Goal: Information Seeking & Learning: Learn about a topic

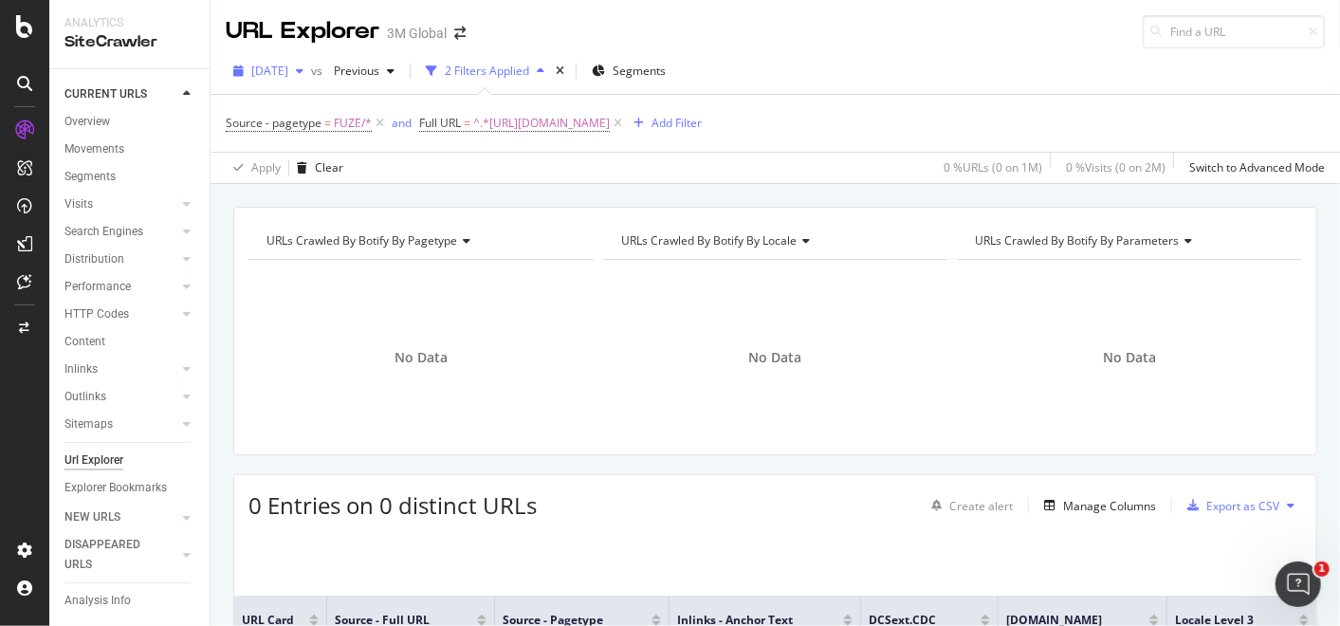
click at [288, 77] on span "[DATE]" at bounding box center [269, 71] width 37 height 16
click at [520, 187] on div "URLs Crawled By Botify By pagetype Chart (by Value) Table Expand Export as CSV …" at bounding box center [776, 207] width 1130 height 46
click at [395, 73] on icon "button" at bounding box center [391, 70] width 8 height 11
click at [642, 179] on div "Apply Clear 0 % URLs ( 0 on 1M ) 0 % Visits ( 0 on 2M ) Switch to Advanced Mode" at bounding box center [776, 167] width 1130 height 31
click at [610, 124] on span "^.*[URL][DOMAIN_NAME]" at bounding box center [541, 123] width 137 height 27
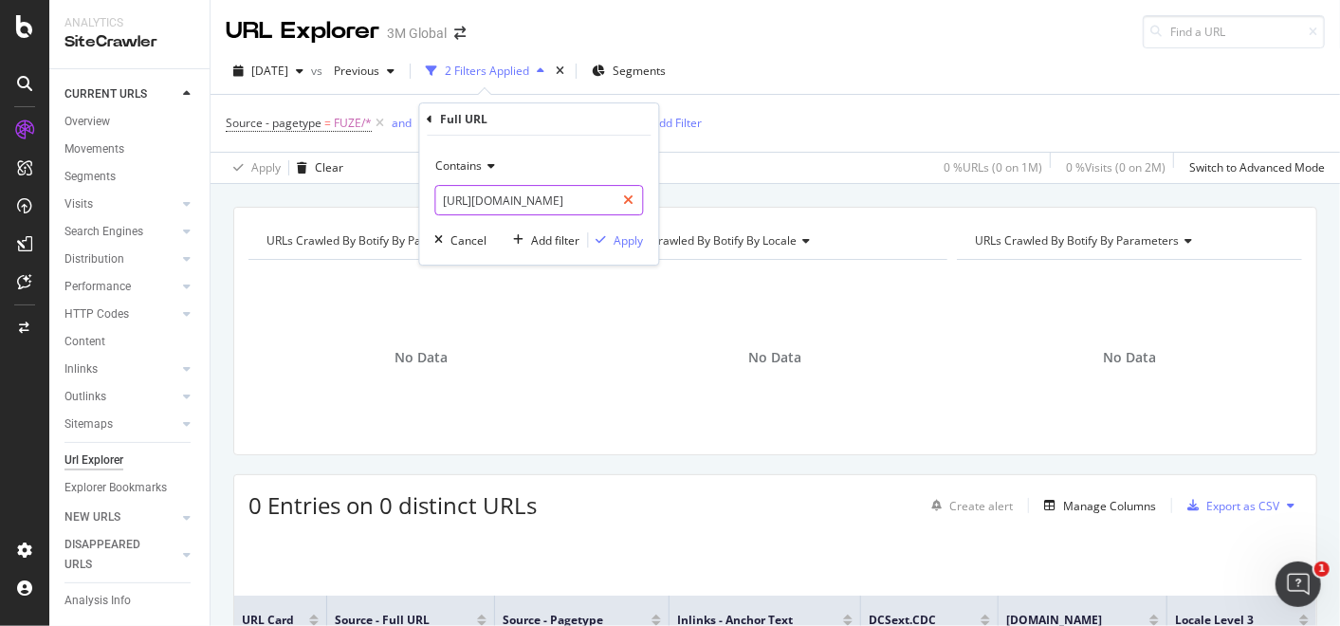
click at [630, 198] on icon at bounding box center [628, 200] width 10 height 13
click at [595, 200] on input "text" at bounding box center [538, 200] width 207 height 30
paste input "https://www.3mindia.in/3M/en_IN/orthodontics-in/education/"
type input "https://www.3mindia.in/3M/en_IN/orthodontics-in/education/"
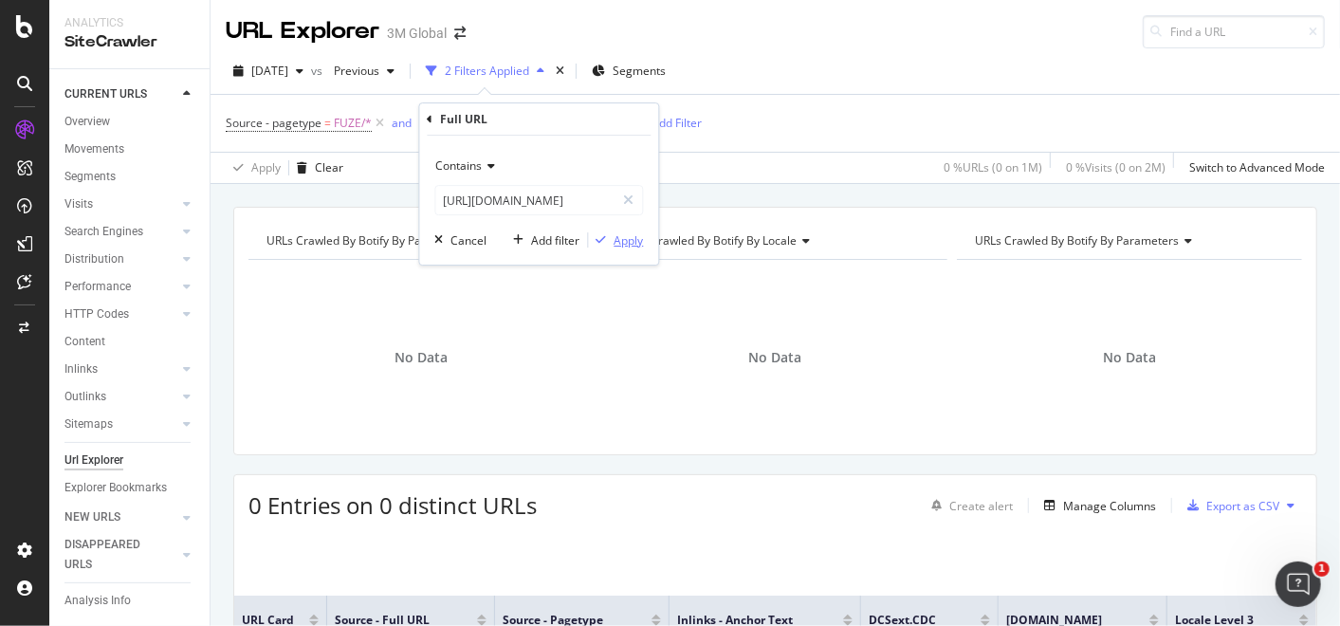
scroll to position [0, 0]
click at [615, 242] on div "Apply" at bounding box center [628, 240] width 29 height 16
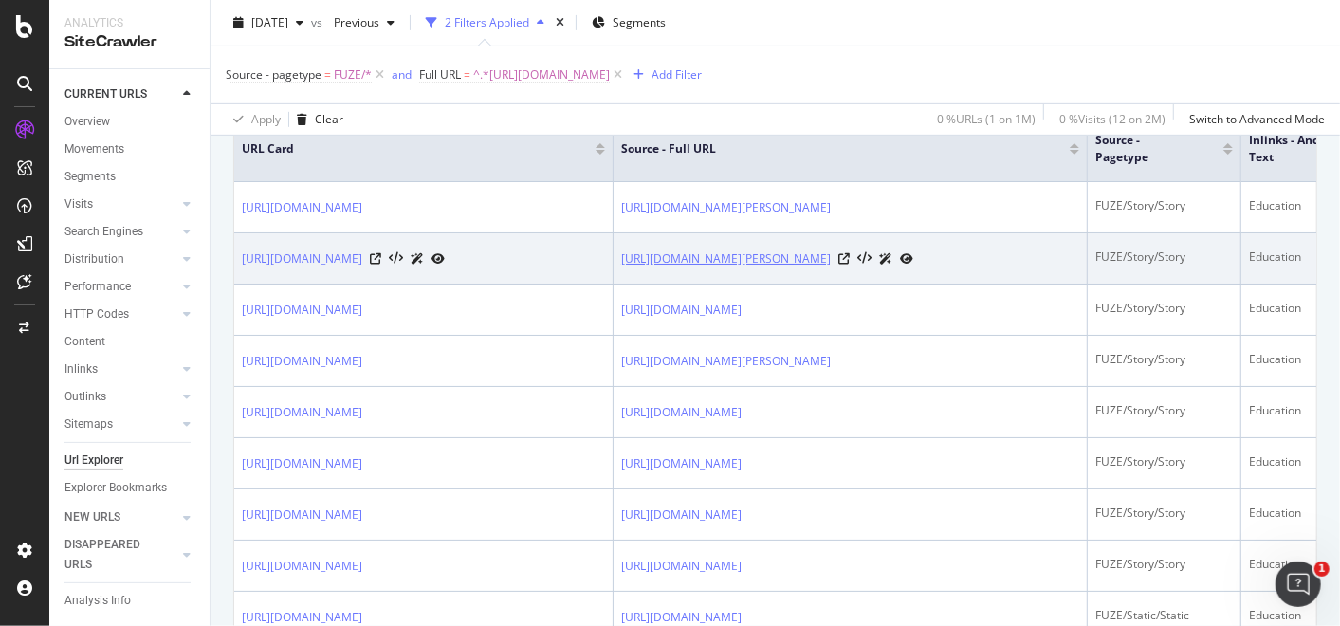
click at [831, 268] on link "https://www.3mindia.in/3M/en_IN/orthodontics-in/resources/ortho-innova/full-sto…" at bounding box center [726, 258] width 210 height 19
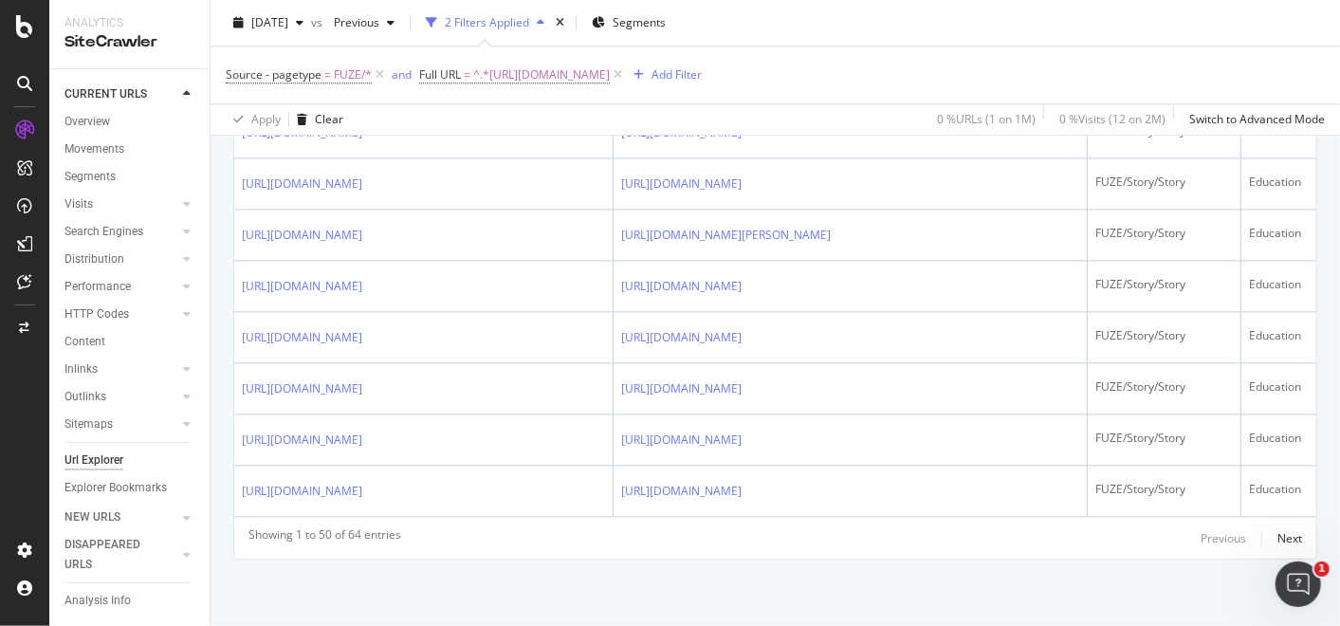
scroll to position [4135, 0]
click at [1278, 538] on div "Next" at bounding box center [1290, 538] width 25 height 16
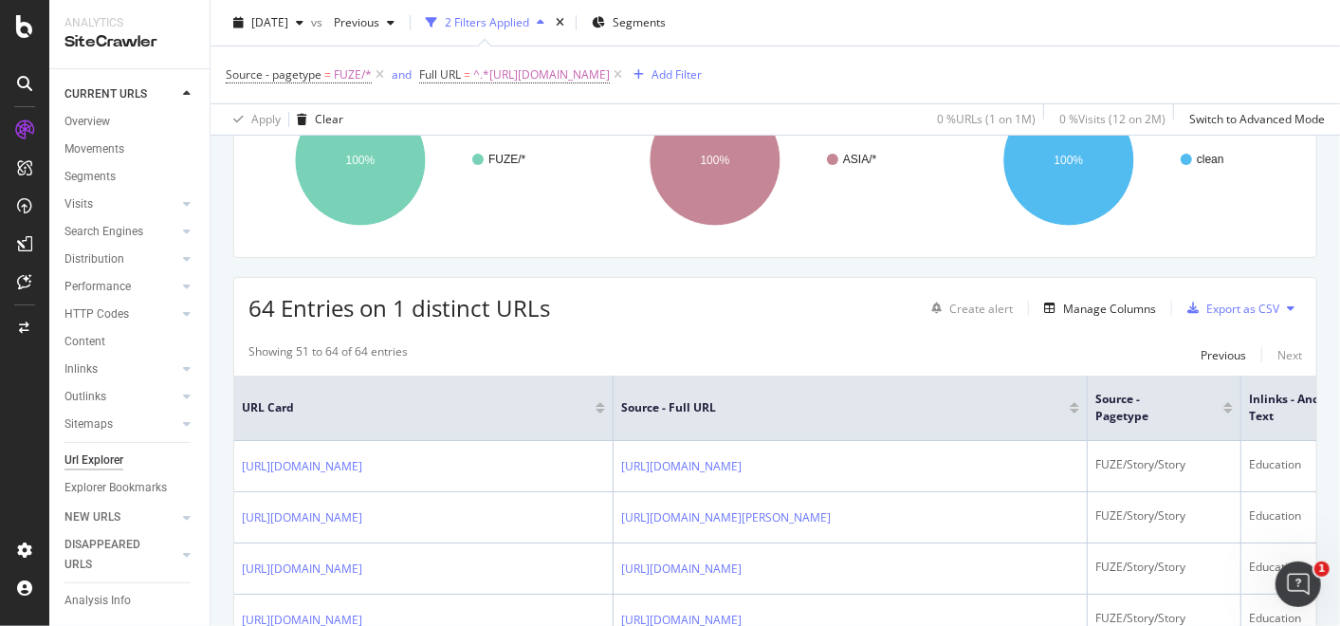
scroll to position [1233, 0]
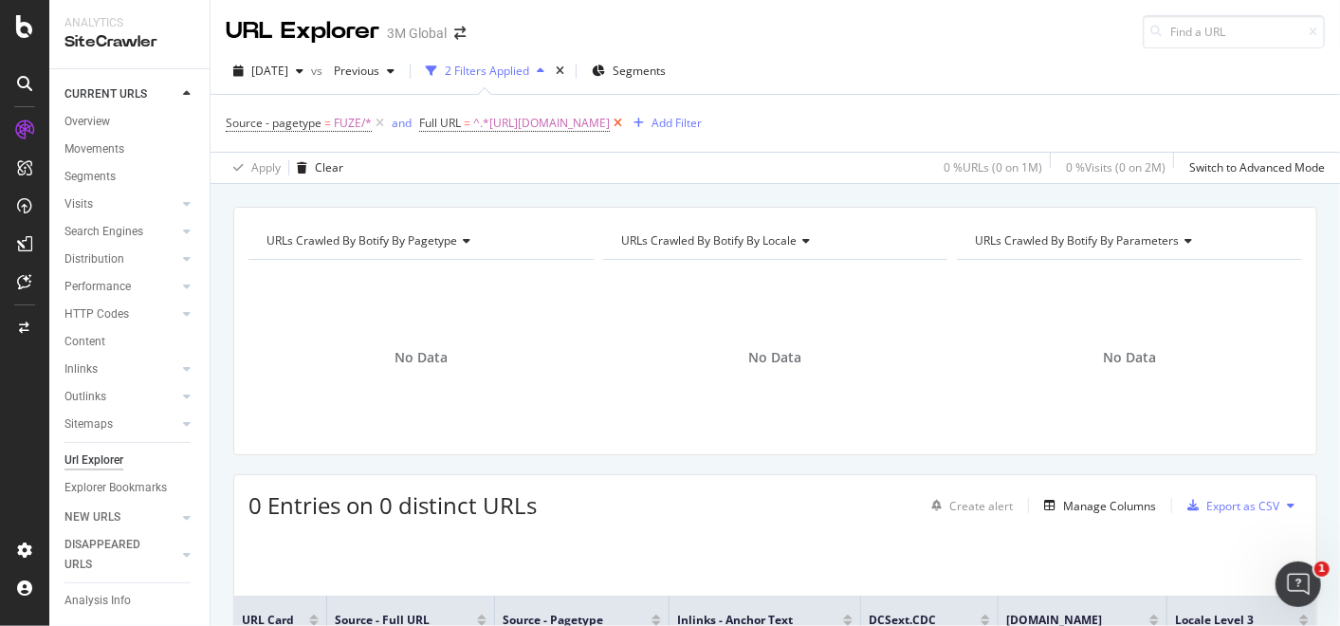
click at [626, 120] on icon at bounding box center [618, 123] width 16 height 19
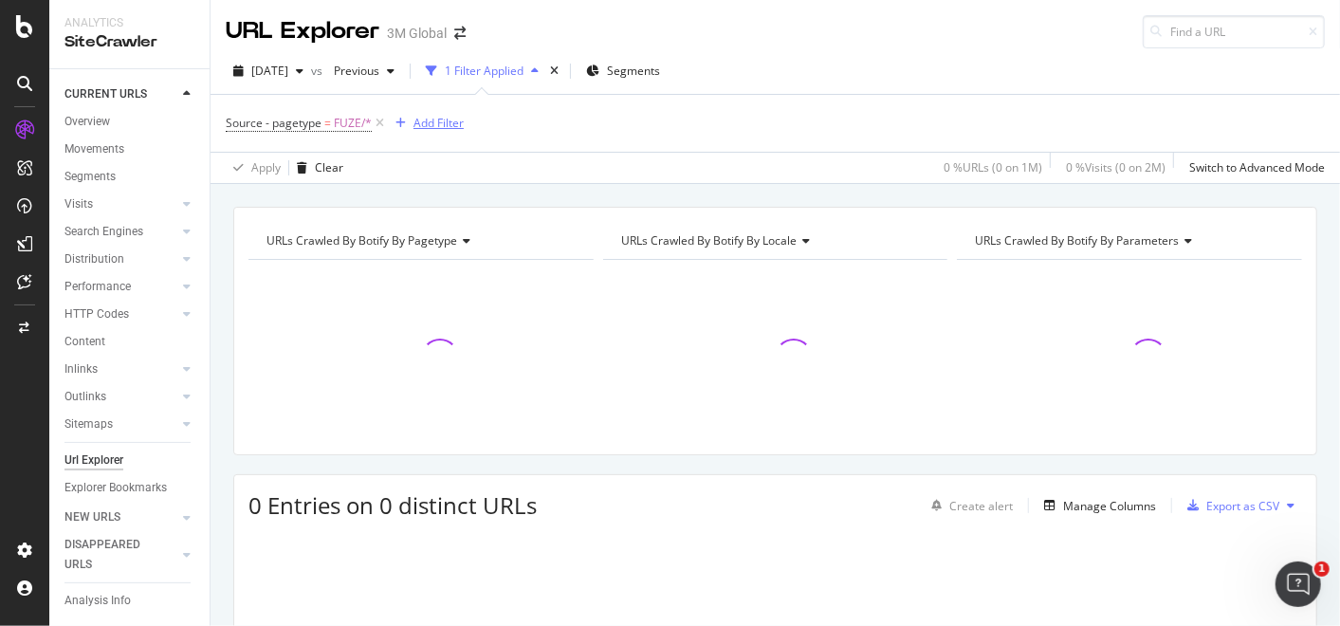
click at [450, 124] on div "Add Filter" at bounding box center [439, 123] width 50 height 16
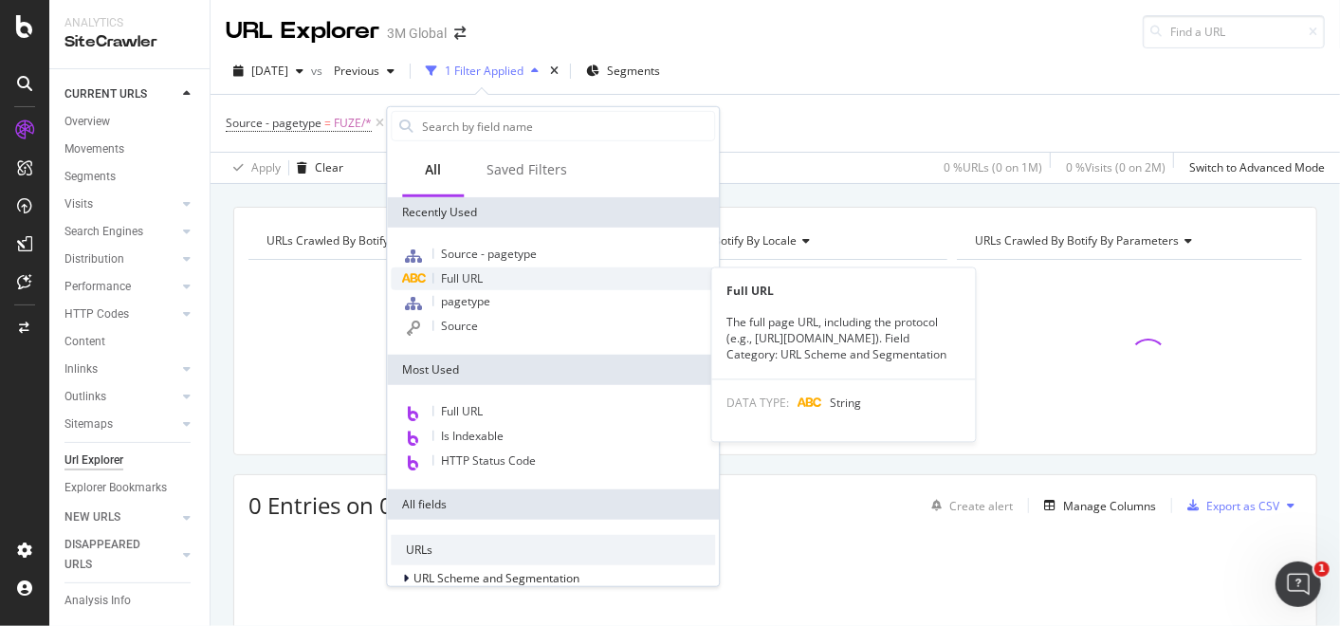
click at [479, 281] on span "Full URL" at bounding box center [462, 278] width 42 height 16
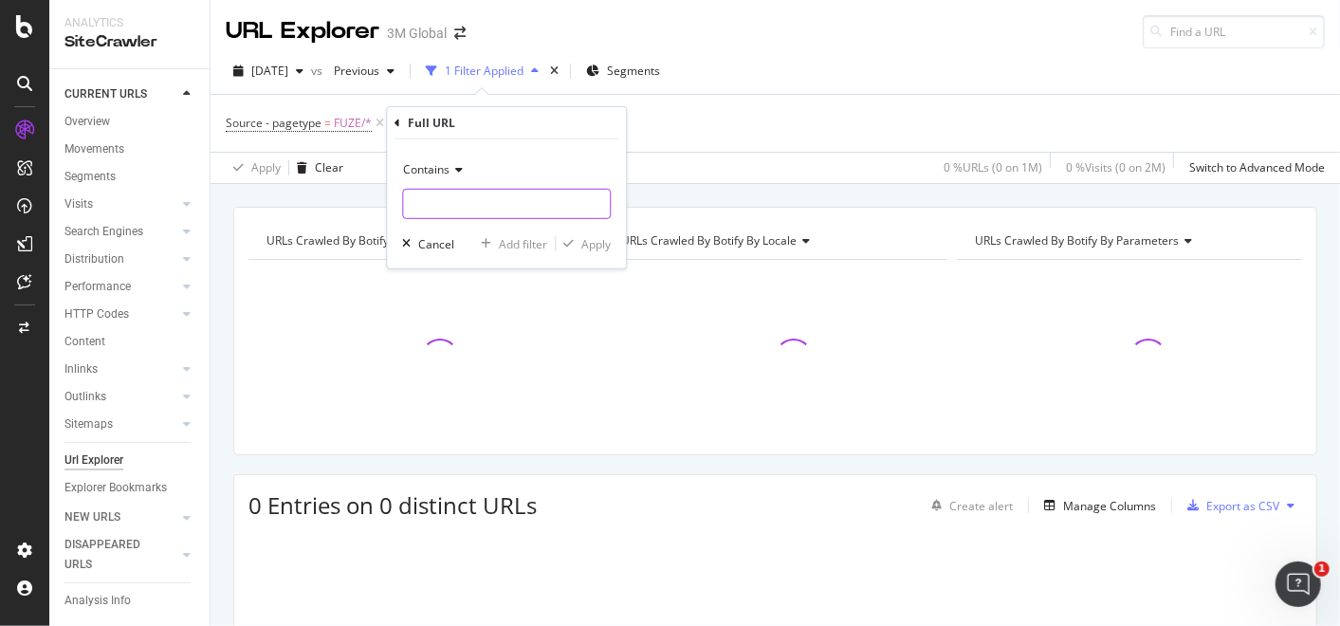
click at [541, 206] on input "text" at bounding box center [506, 204] width 207 height 30
paste input "[URL][DOMAIN_NAME]"
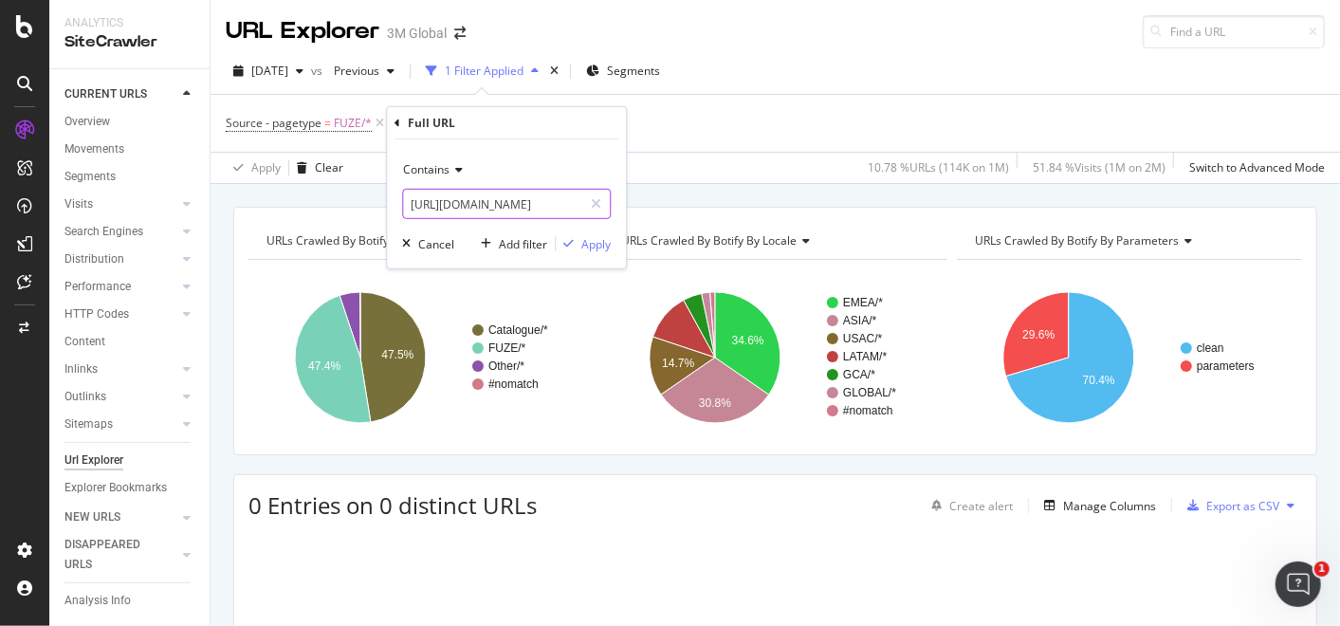
scroll to position [0, 331]
type input "[URL][DOMAIN_NAME]"
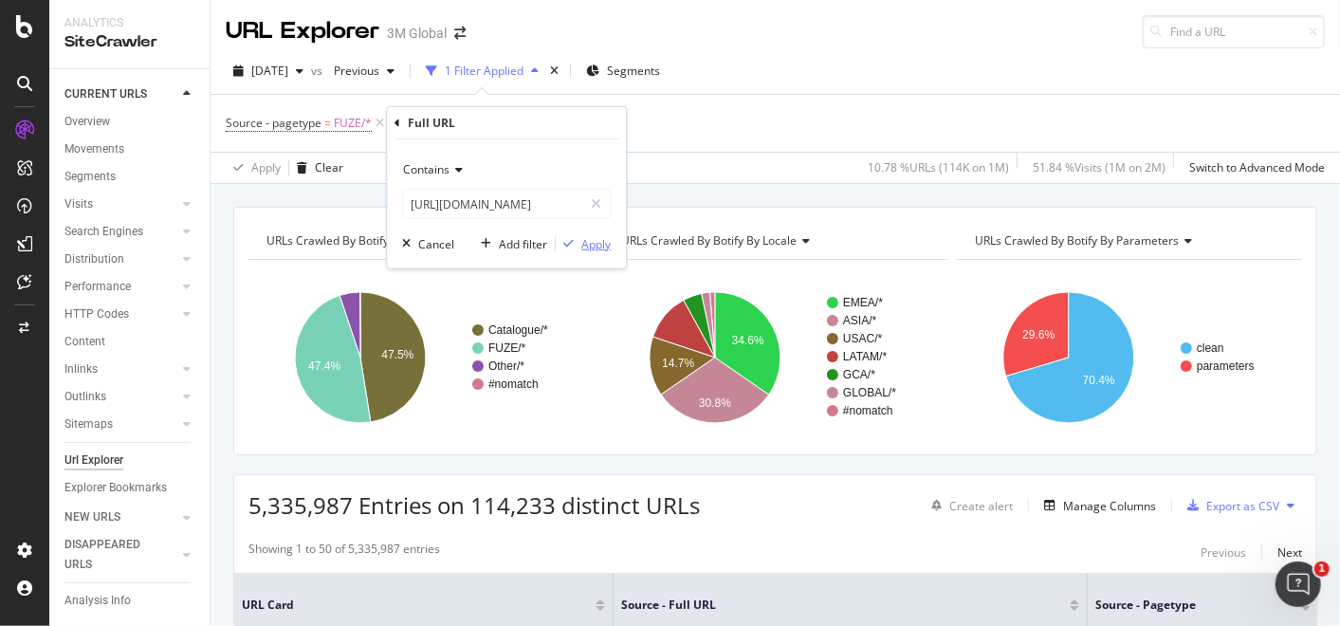
click at [580, 249] on div "button" at bounding box center [569, 243] width 26 height 11
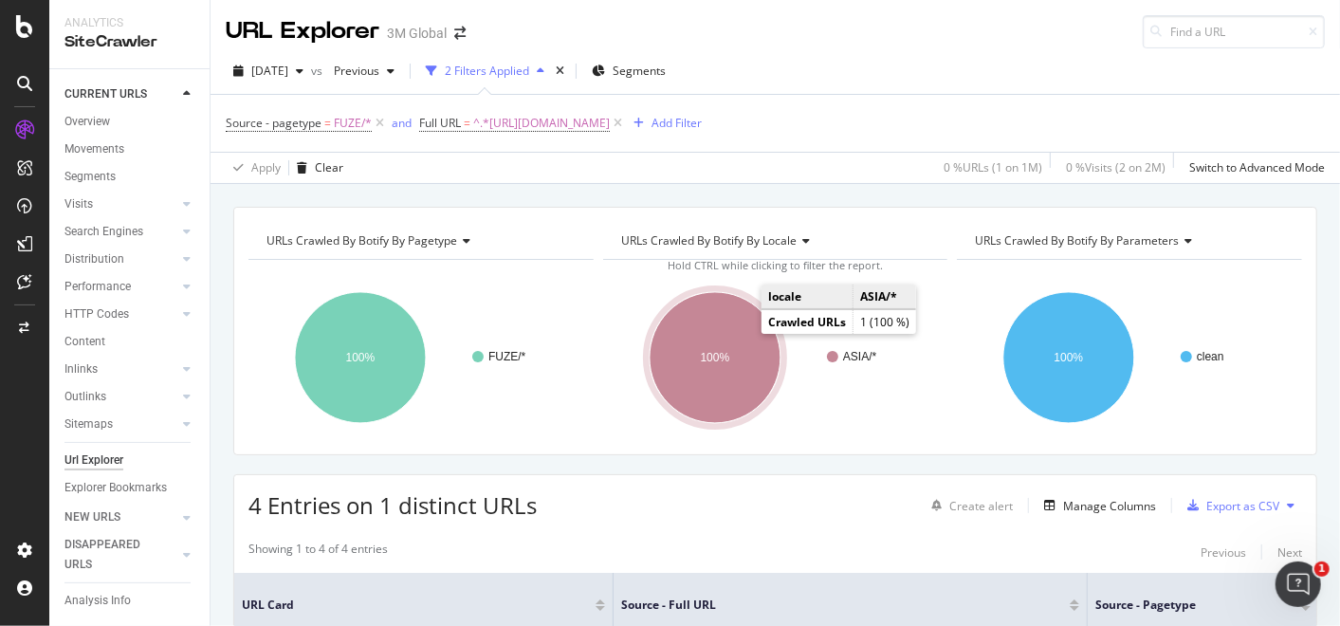
scroll to position [409, 0]
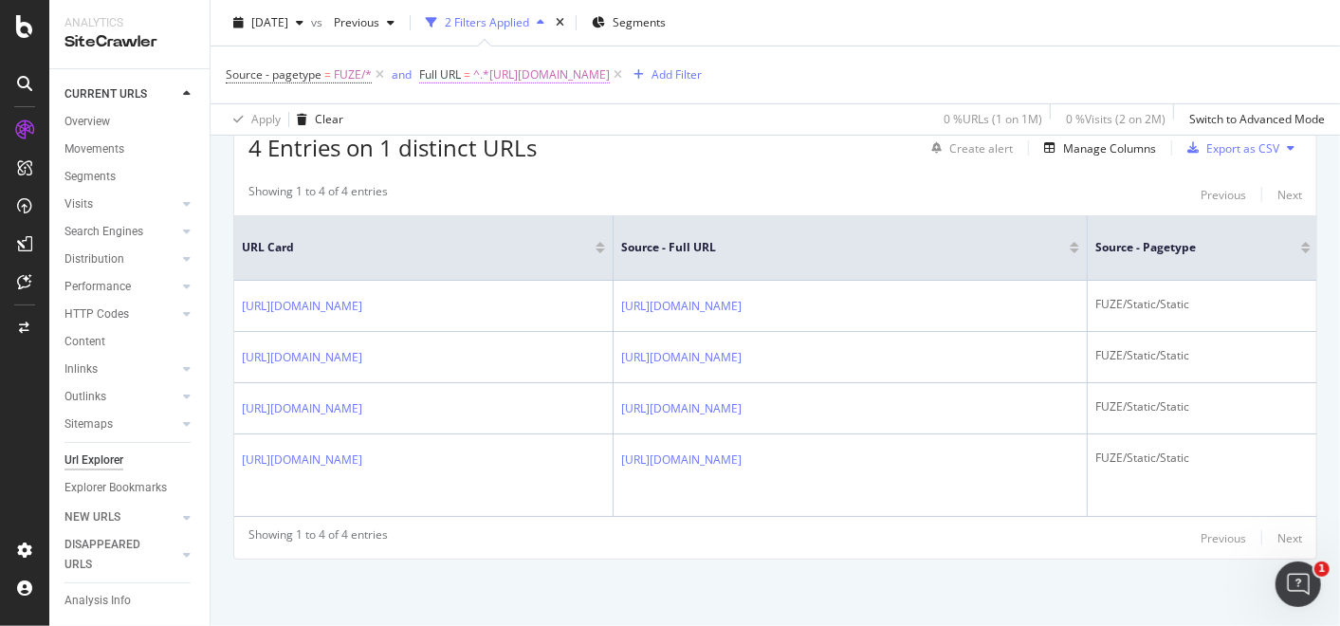
click at [610, 73] on span "^.*[URL][DOMAIN_NAME]" at bounding box center [541, 75] width 137 height 27
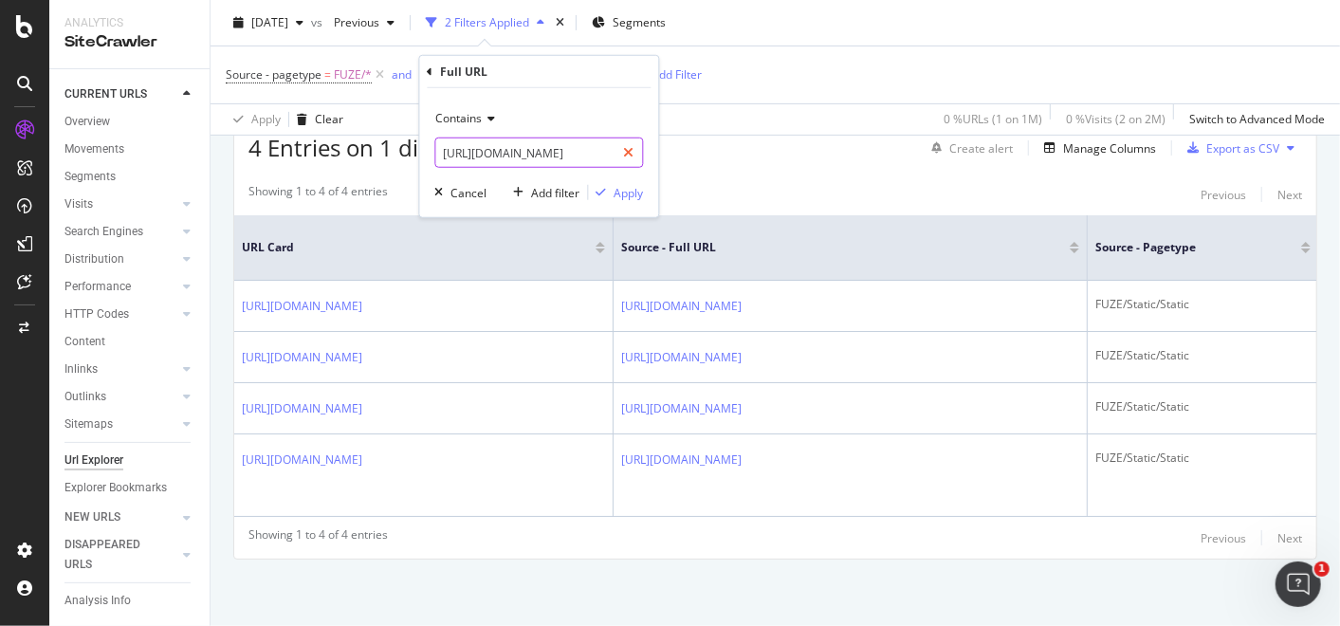
click at [624, 149] on icon at bounding box center [628, 152] width 10 height 13
click at [571, 153] on input "text" at bounding box center [538, 153] width 207 height 30
paste input "[URL][DOMAIN_NAME]"
type input "[URL][DOMAIN_NAME]"
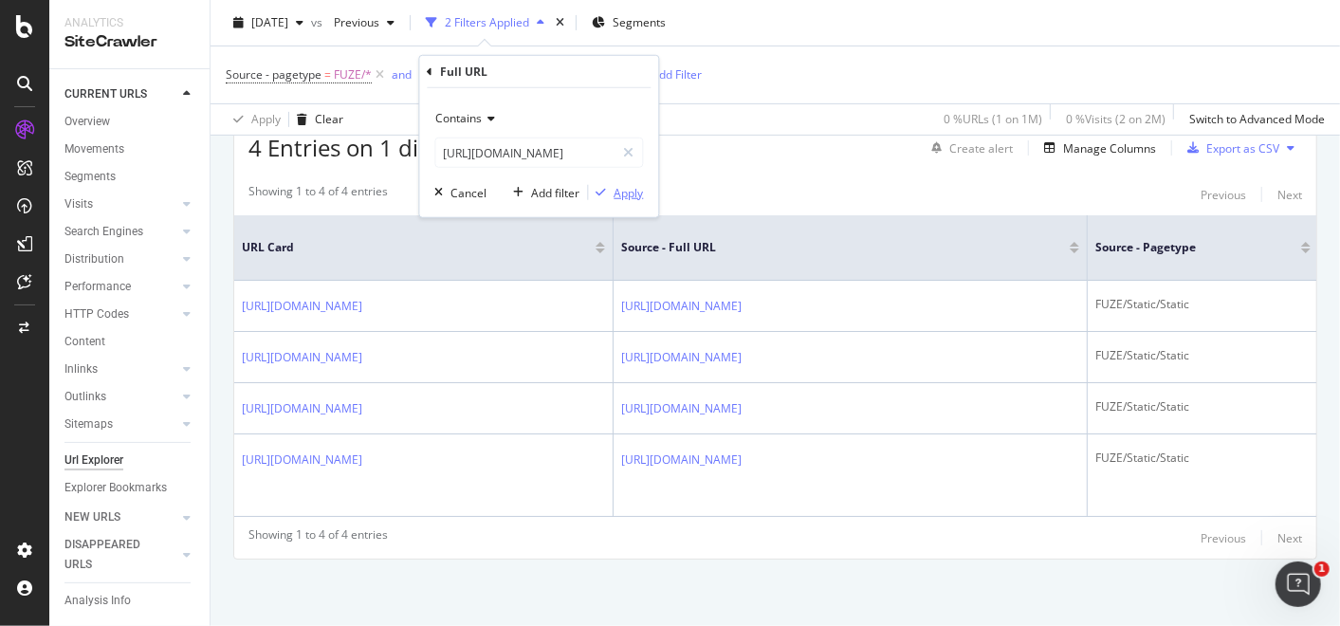
scroll to position [0, 0]
click at [621, 187] on div "Apply" at bounding box center [628, 192] width 29 height 16
